Goal: Task Accomplishment & Management: Use online tool/utility

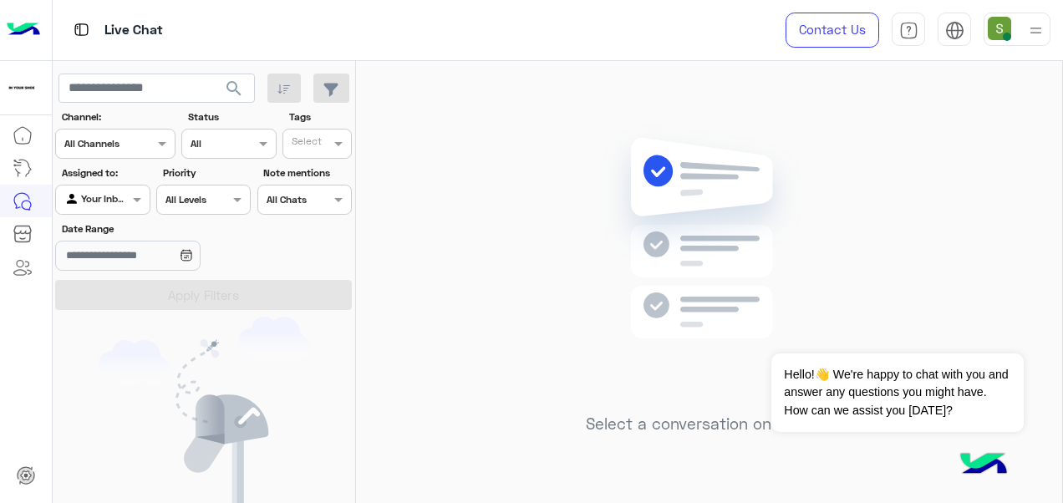
click at [1015, 40] on div at bounding box center [1017, 29] width 67 height 33
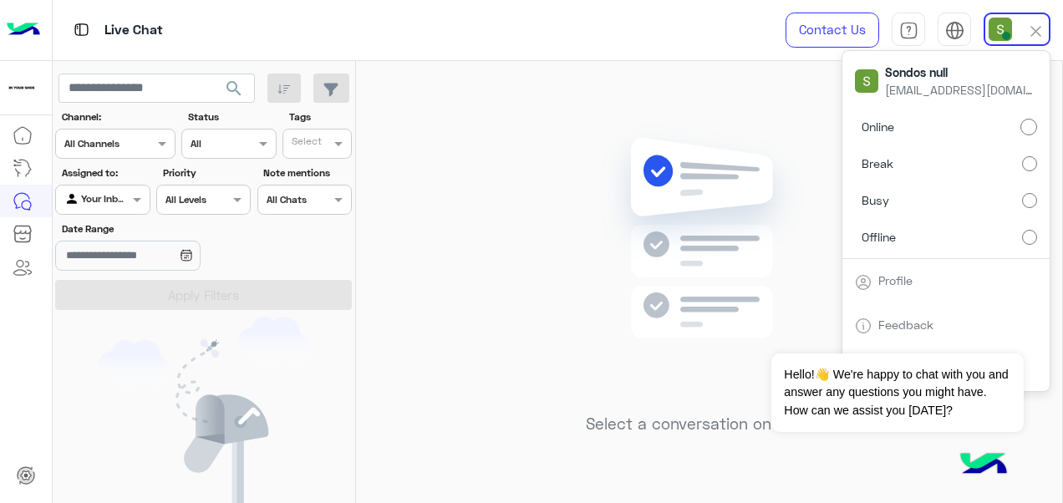
click at [938, 237] on label "Offline" at bounding box center [946, 237] width 182 height 30
click at [575, 100] on div "Select a conversation on the left" at bounding box center [709, 285] width 706 height 449
